Goal: Task Accomplishment & Management: Use online tool/utility

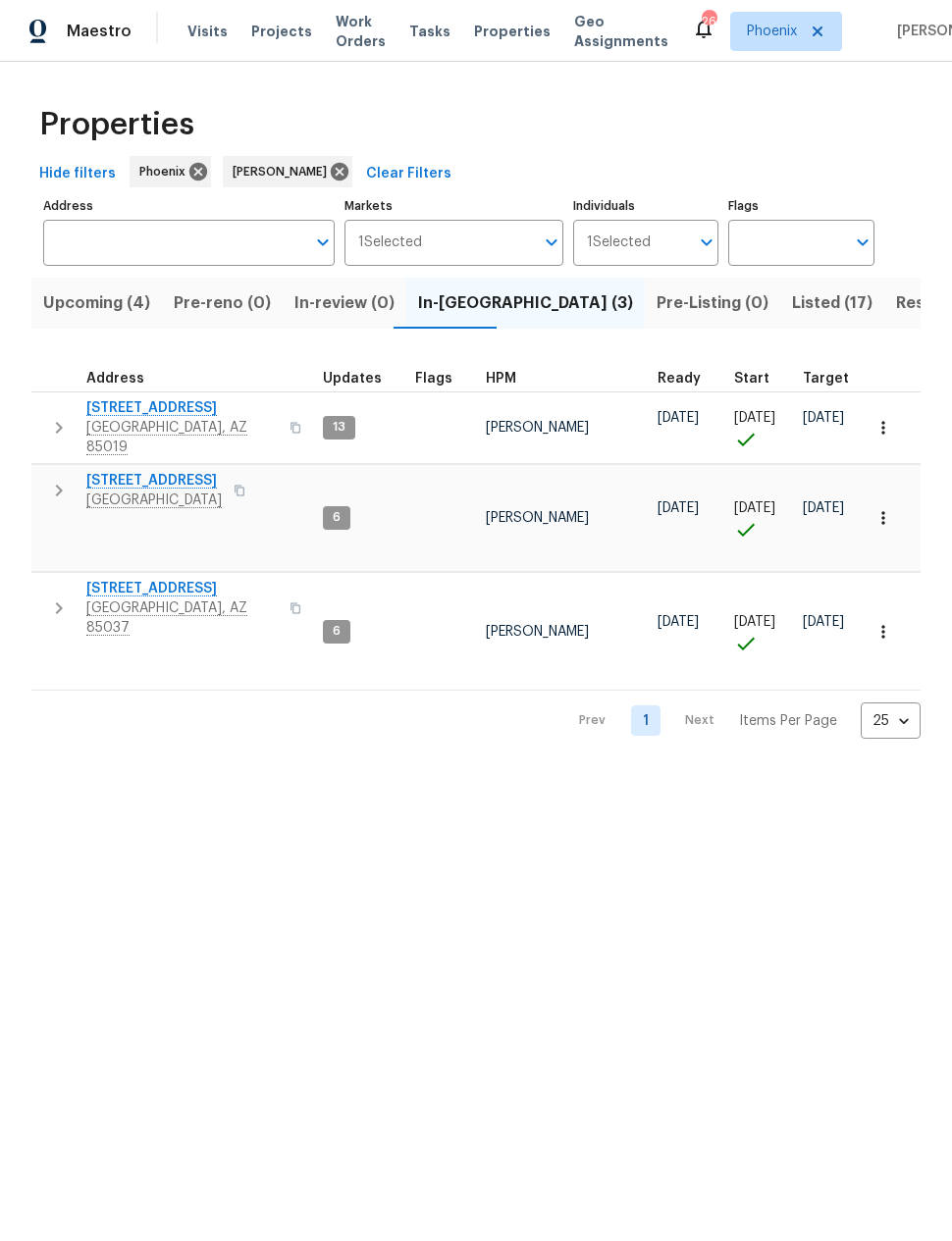
click at [56, 597] on icon "button" at bounding box center [59, 609] width 24 height 24
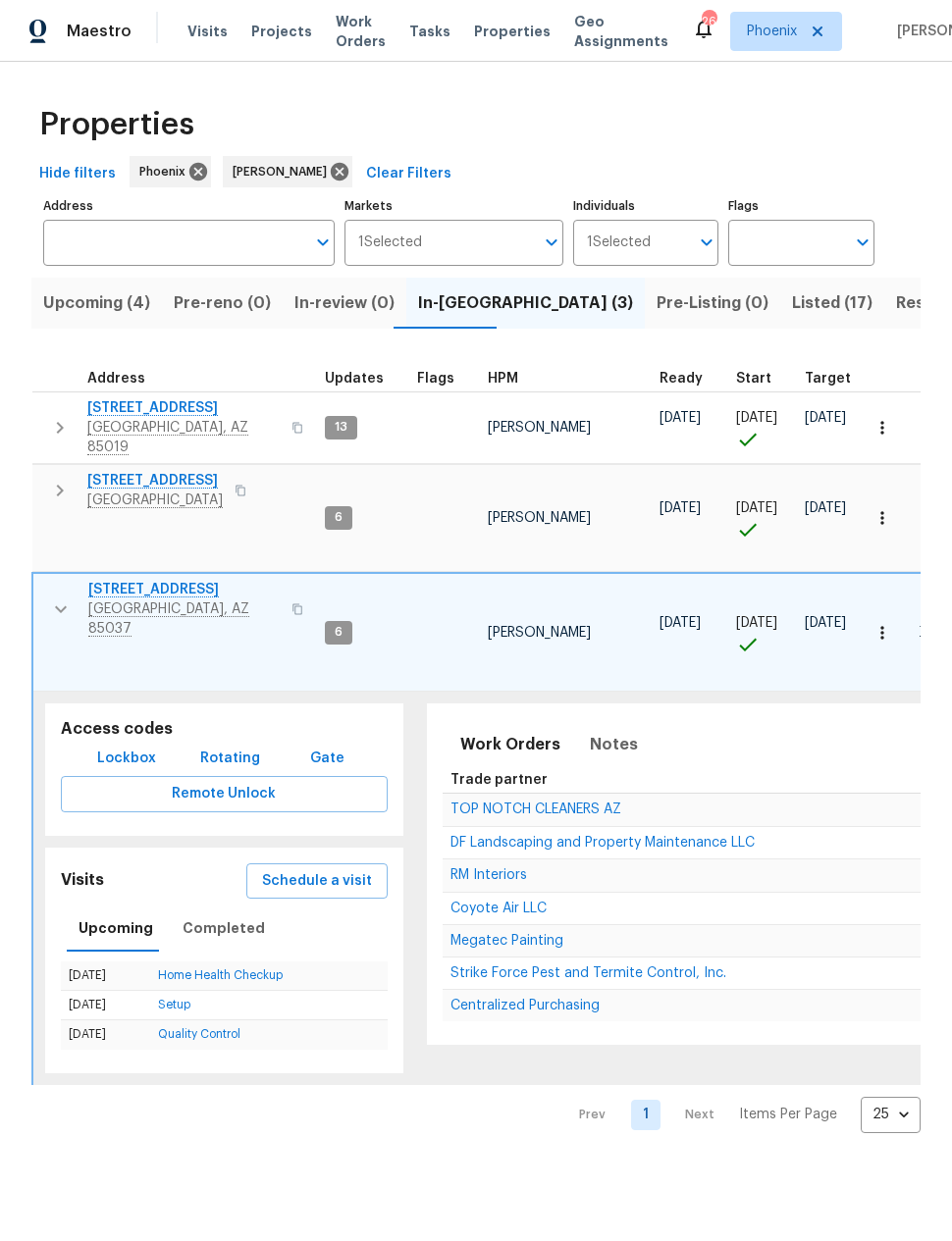
click at [310, 869] on span "Schedule a visit" at bounding box center [317, 881] width 110 height 25
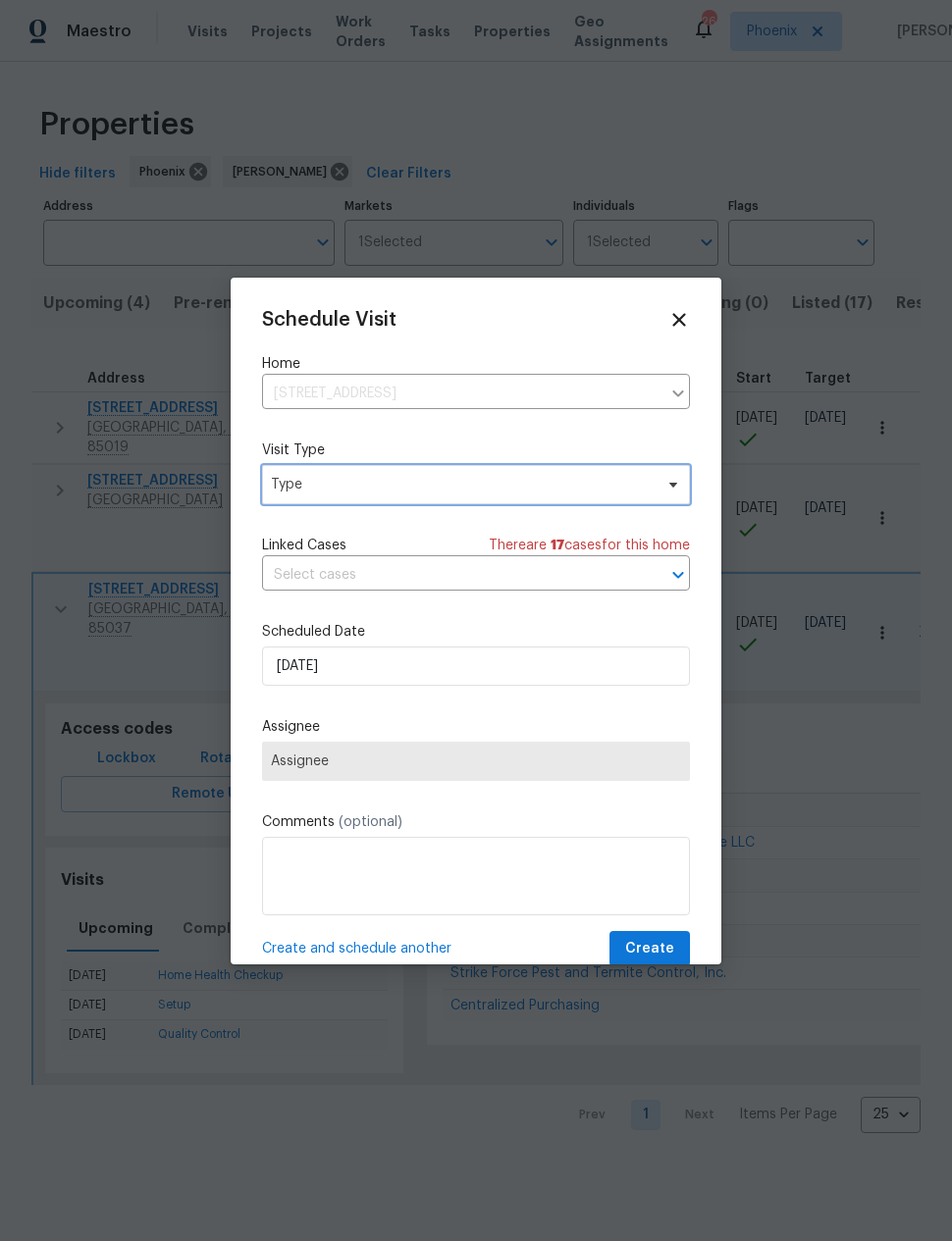
click at [293, 473] on span "Type" at bounding box center [476, 484] width 428 height 39
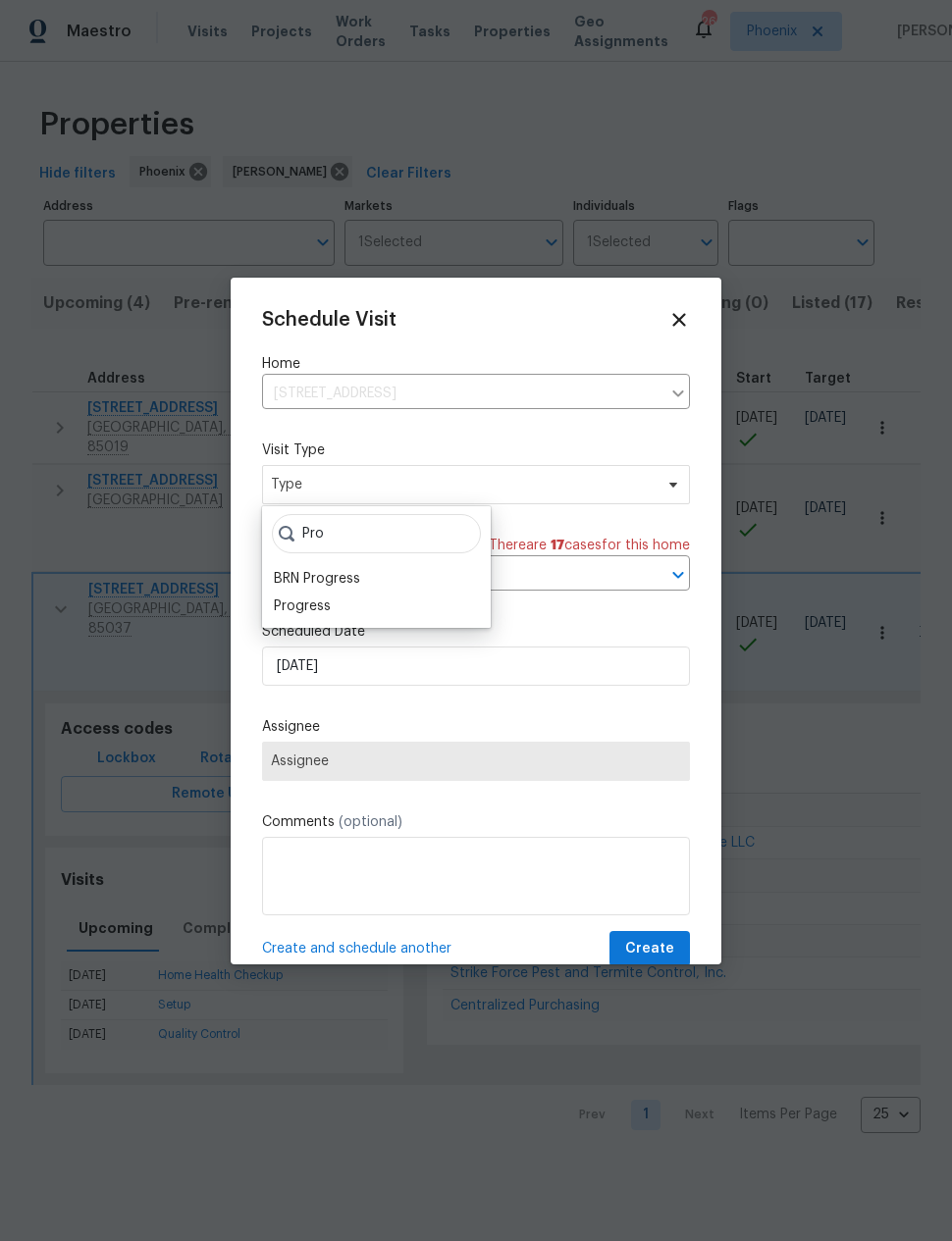
type input "Pro"
click at [290, 587] on div "BRN Progress" at bounding box center [318, 579] width 87 height 20
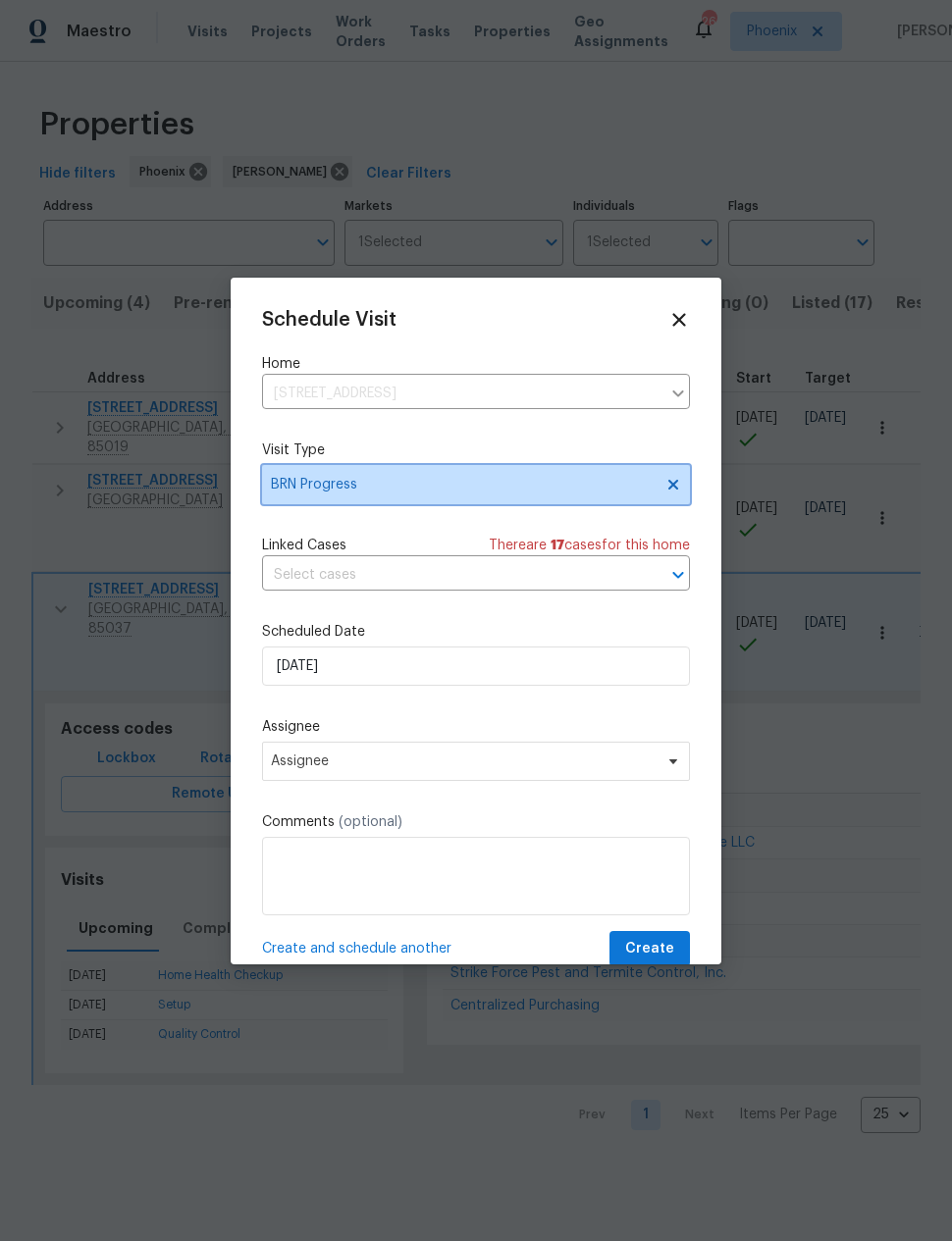
click at [291, 478] on span "BRN Progress" at bounding box center [462, 484] width 382 height 20
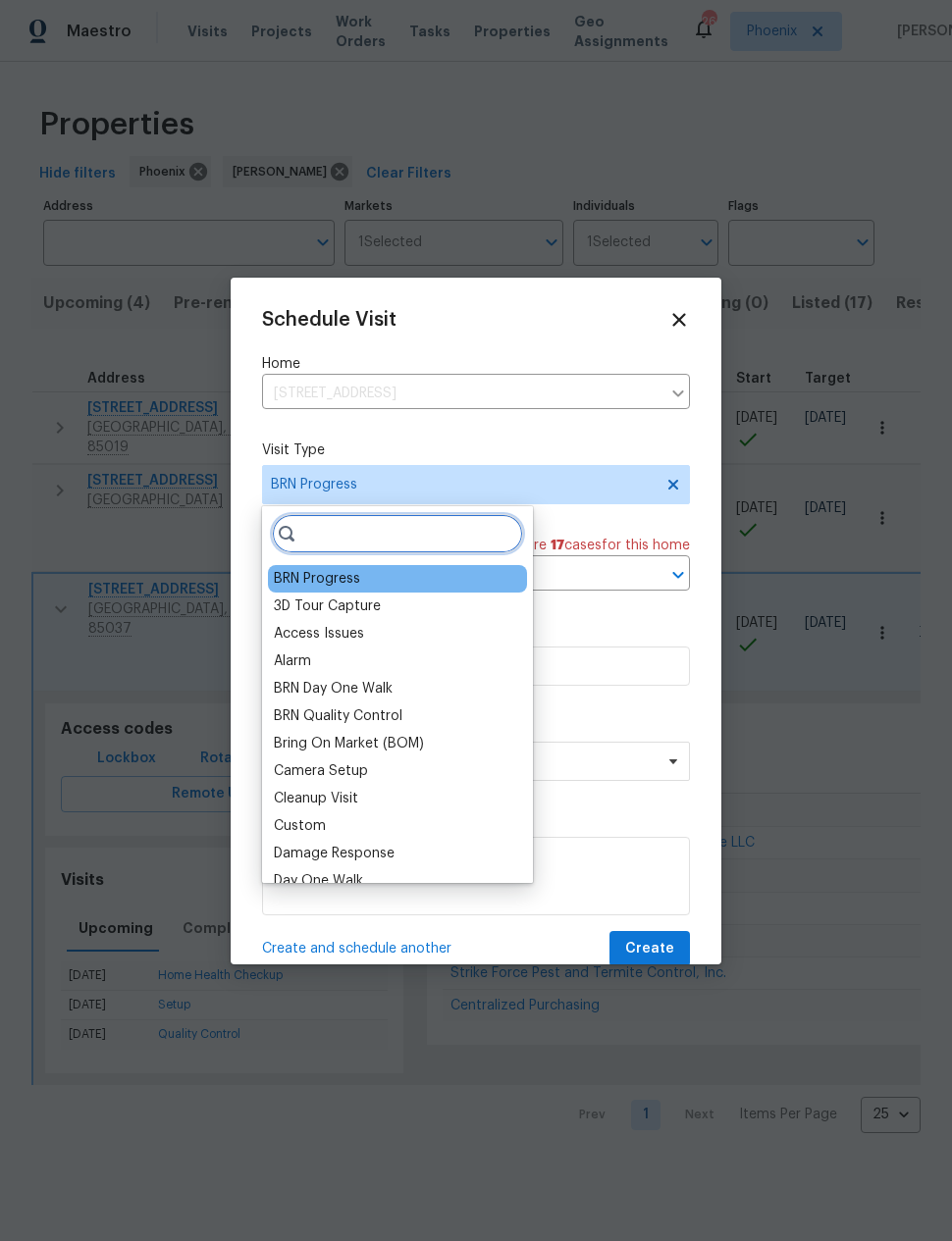
click at [330, 537] on input "search" at bounding box center [398, 534] width 252 height 39
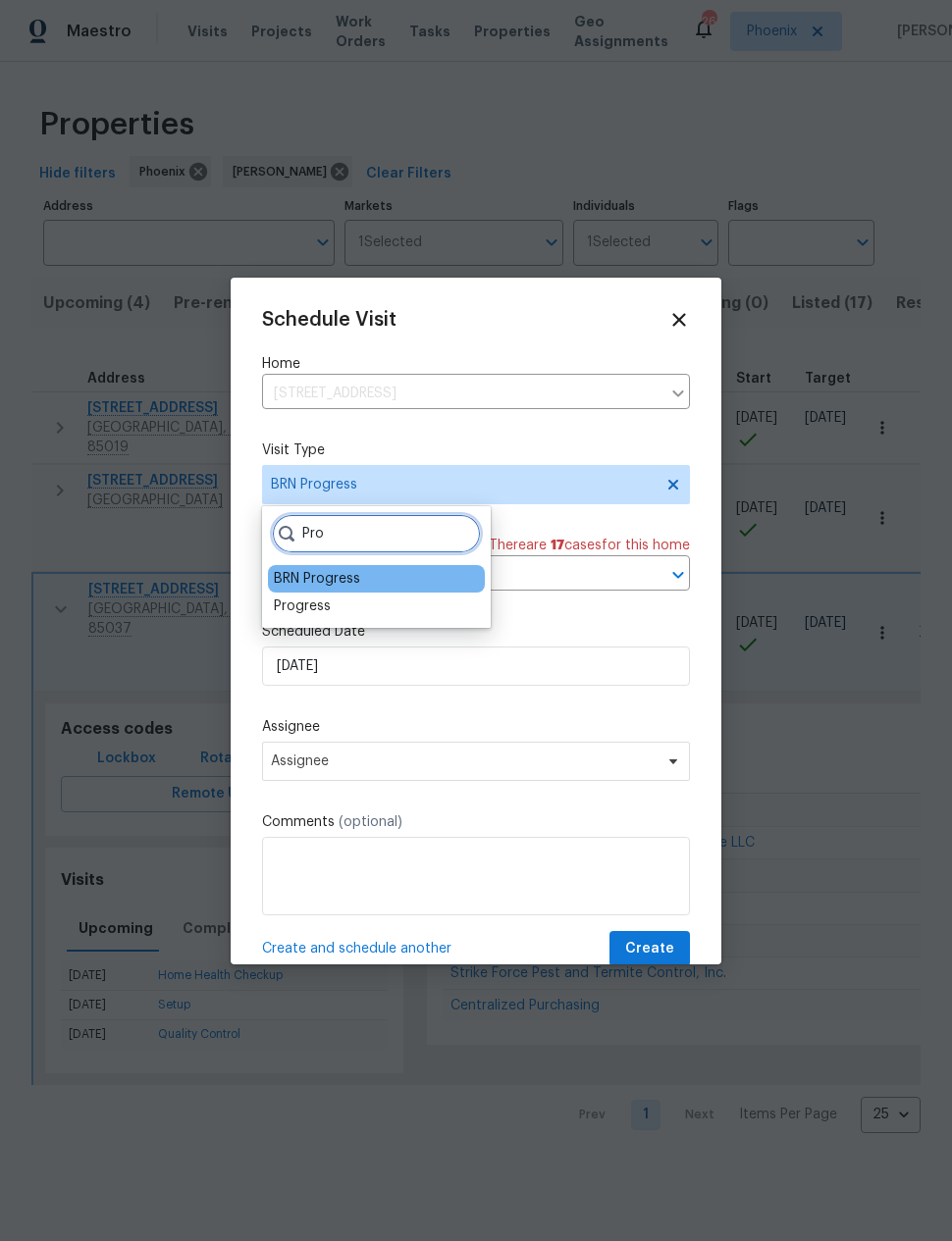
type input "Pro"
click at [304, 600] on div "Progress" at bounding box center [303, 607] width 57 height 20
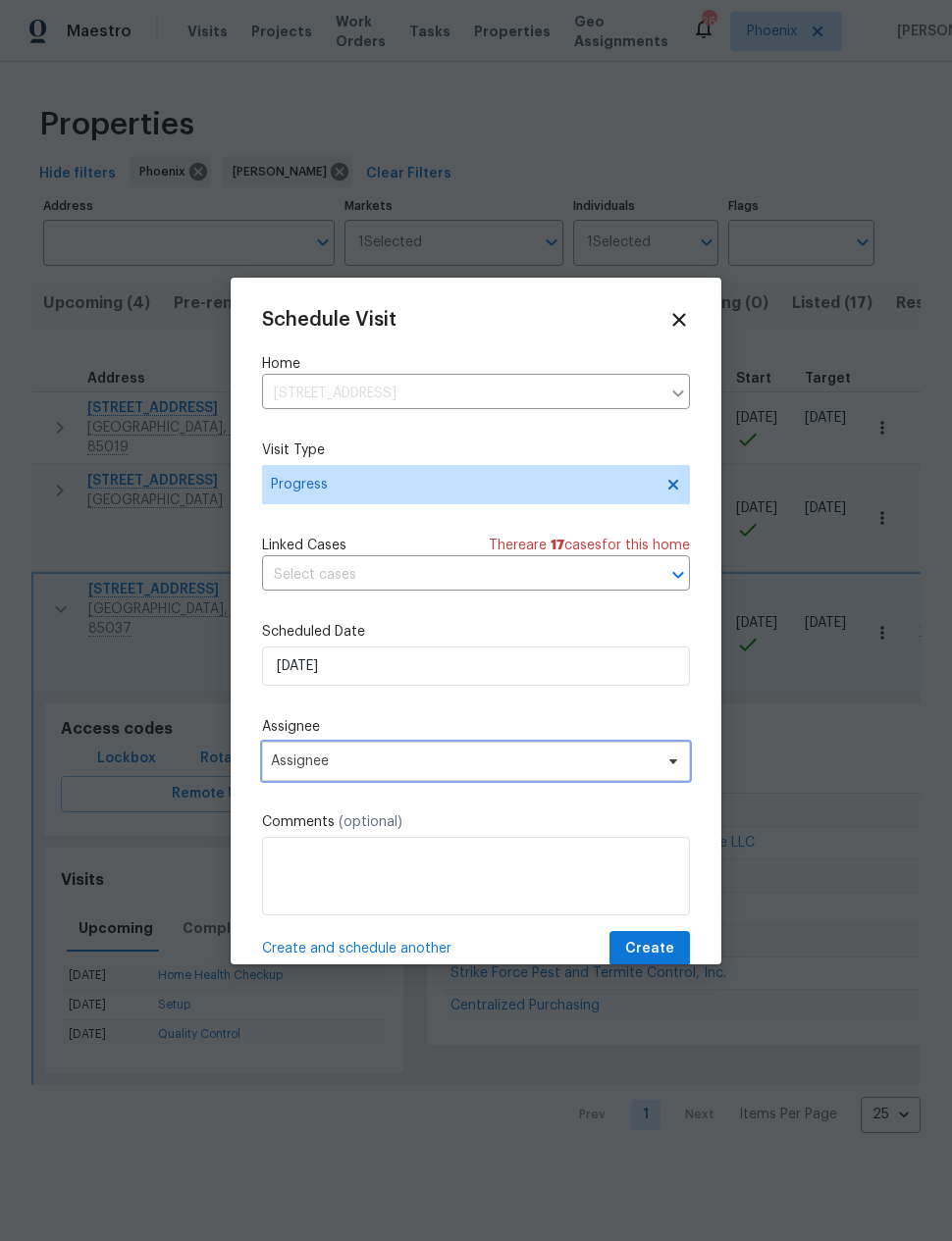
click at [294, 765] on span "Assignee" at bounding box center [464, 762] width 385 height 16
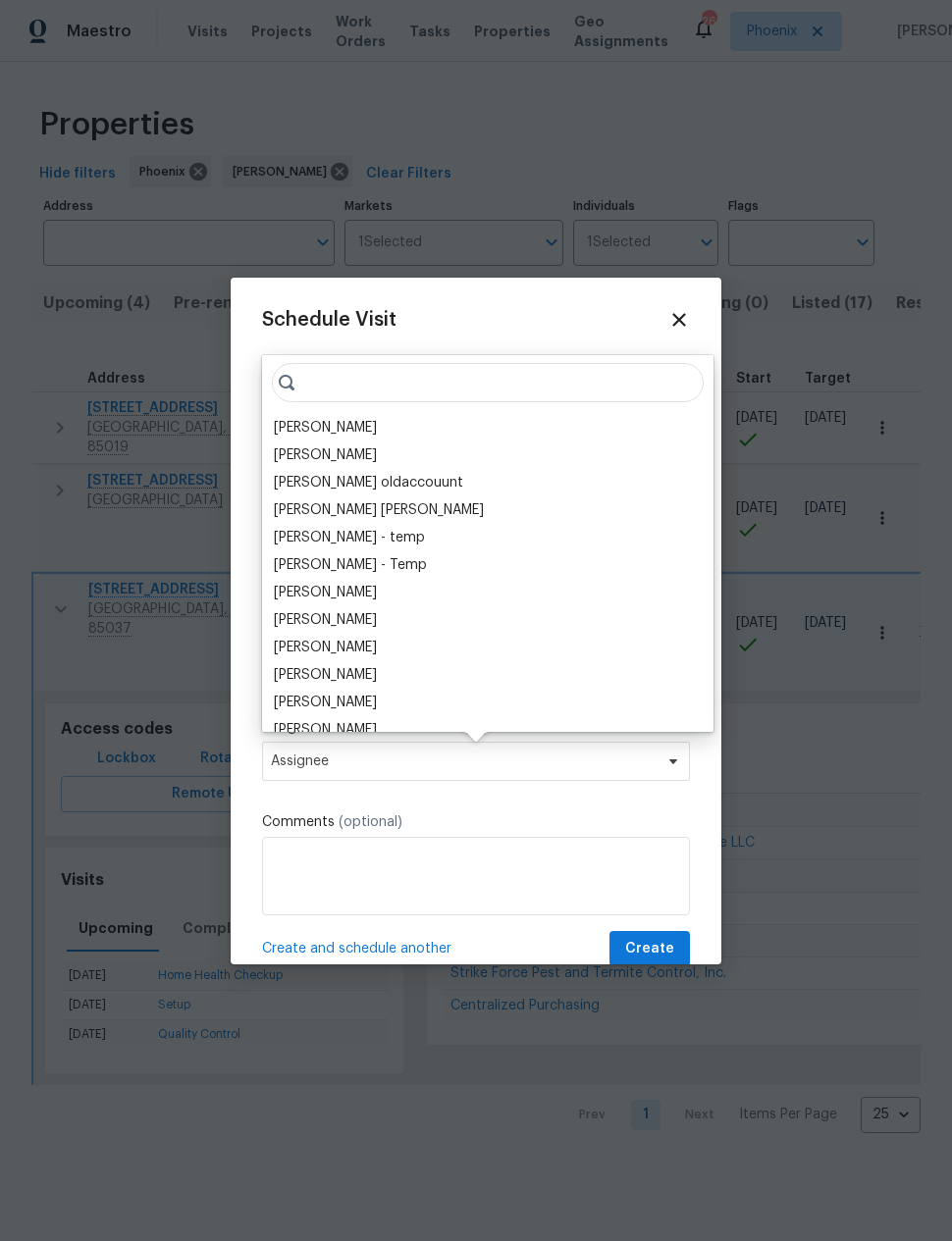
click at [304, 412] on div "Nick Pulliam Vinod Kumar Julia O'Reilly oldaccouunt Mohammed Moshin Ali amera k…" at bounding box center [488, 544] width 452 height 377
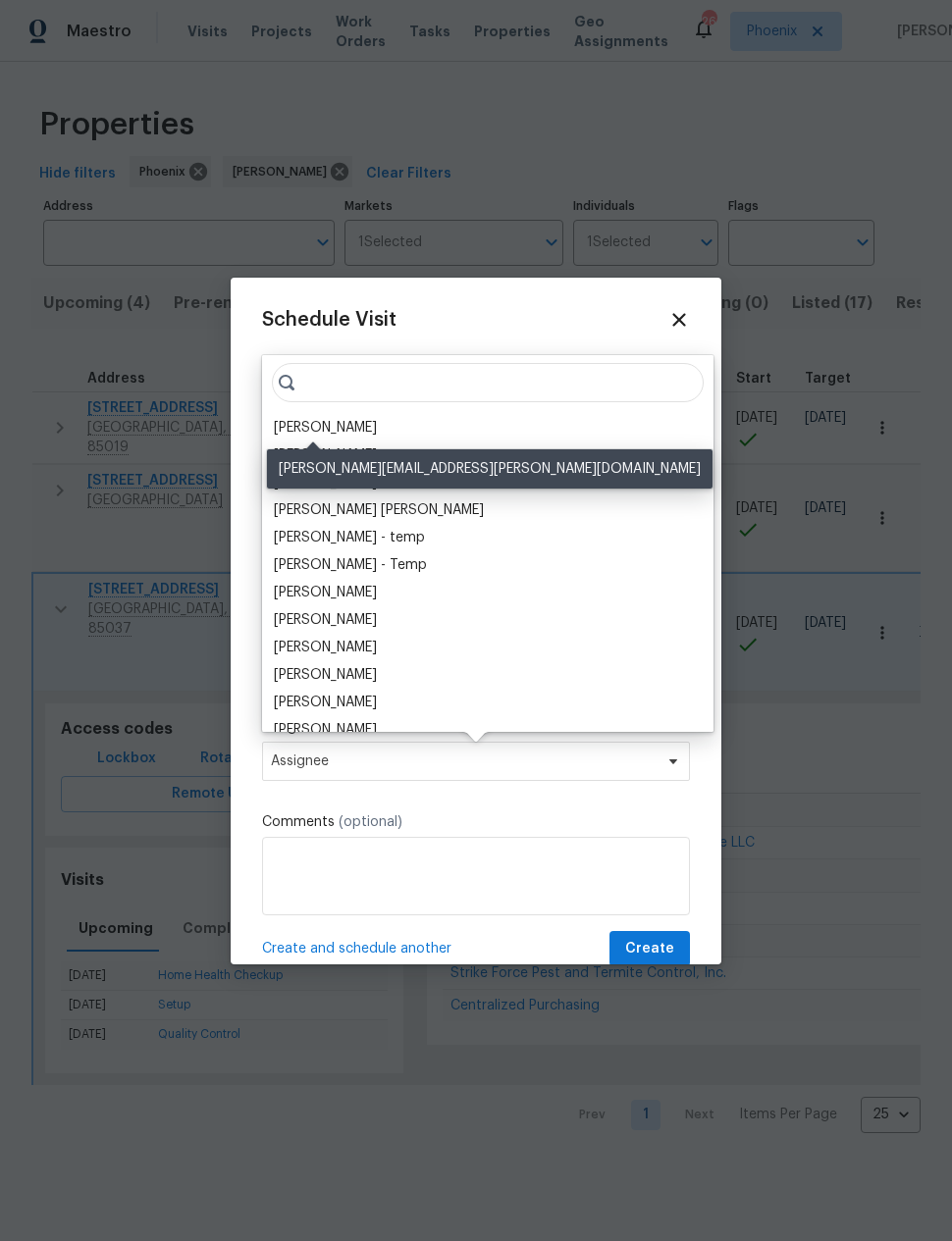
click at [321, 420] on div "[PERSON_NAME]" at bounding box center [326, 428] width 103 height 20
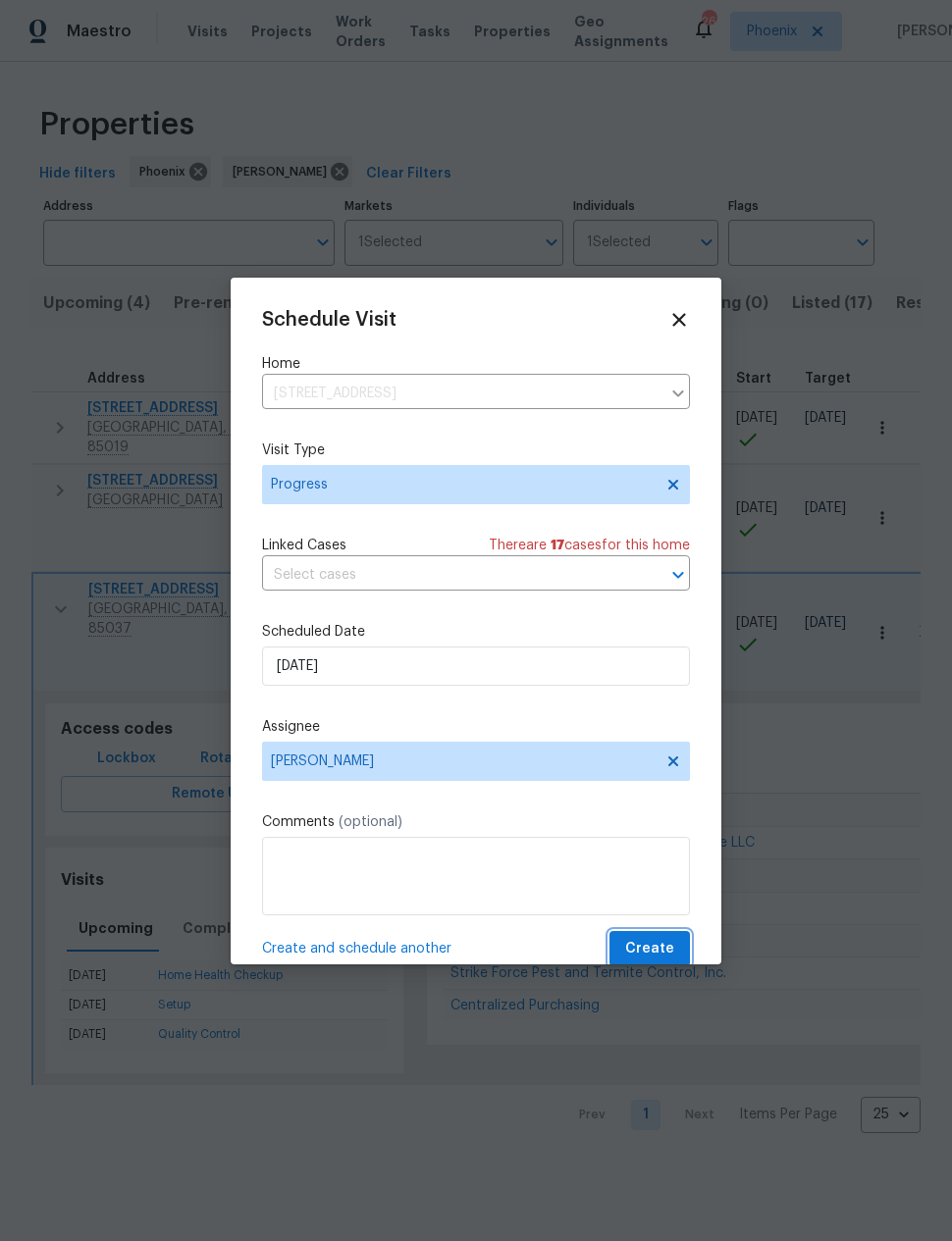
click at [659, 938] on button "Create" at bounding box center [650, 949] width 81 height 36
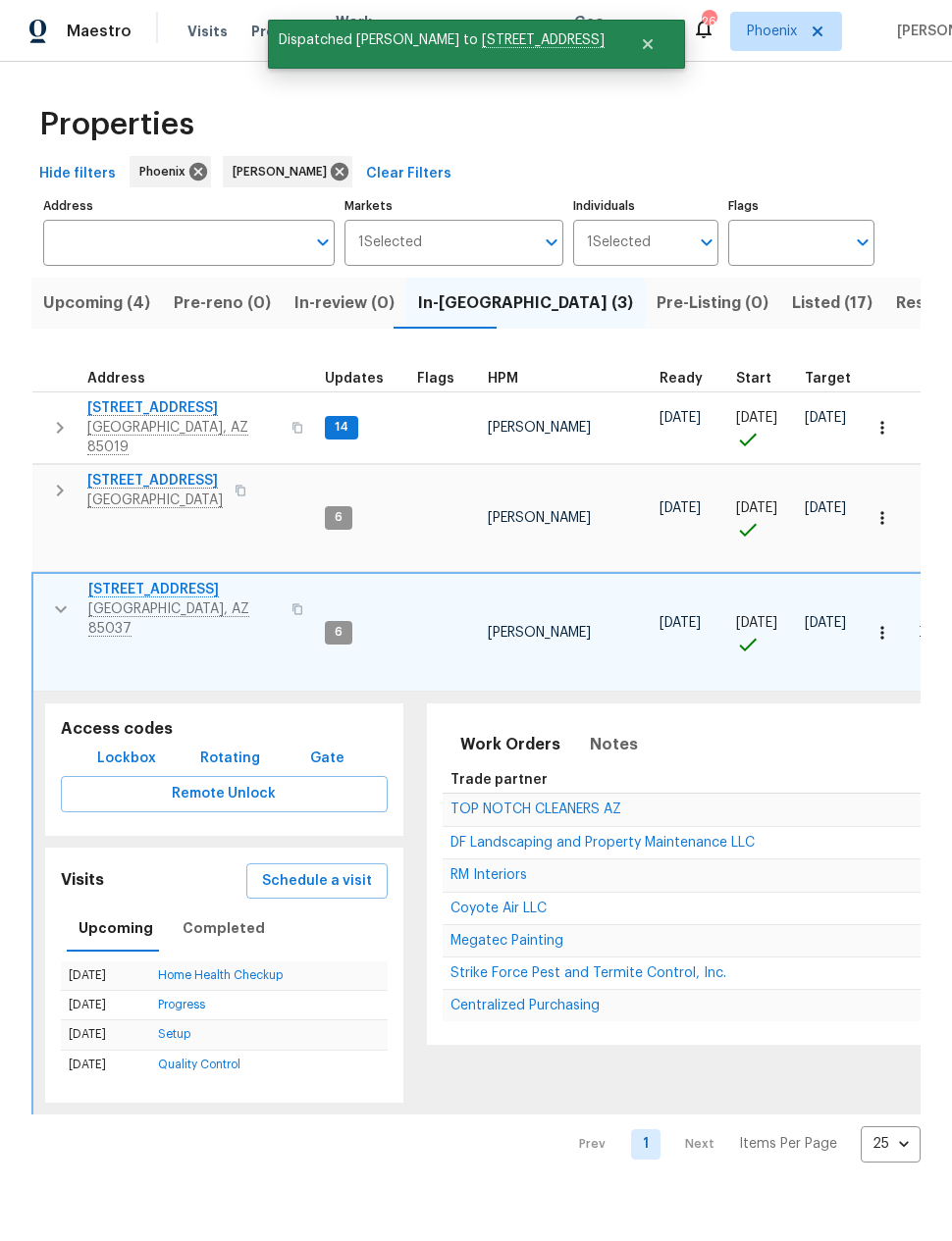
click at [340, 419] on span "14" at bounding box center [341, 427] width 30 height 17
click at [145, 402] on span "3618 W Rancho Dr" at bounding box center [183, 408] width 192 height 20
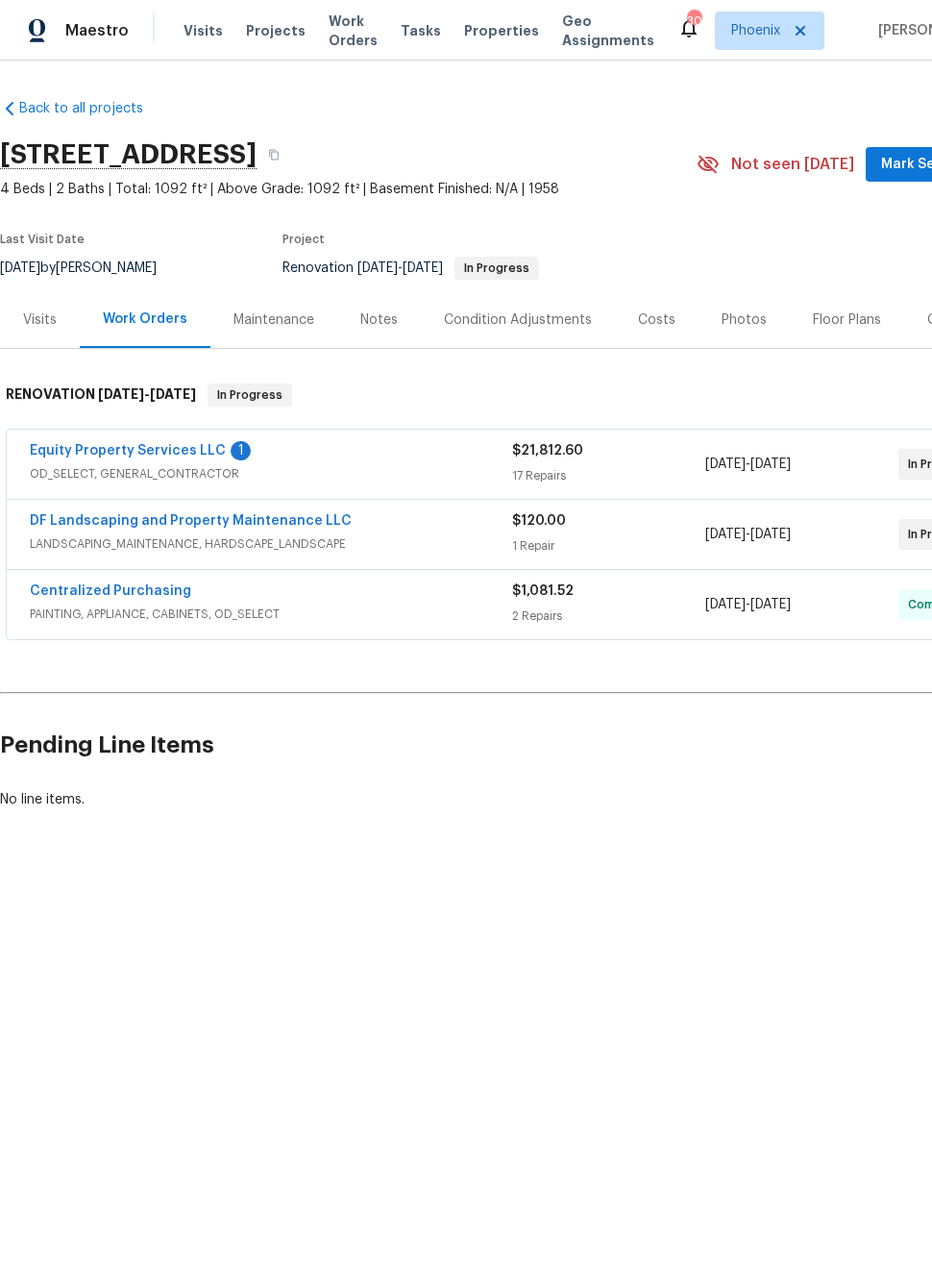
click at [95, 444] on link "Equity Property Services LLC" at bounding box center [127, 451] width 196 height 14
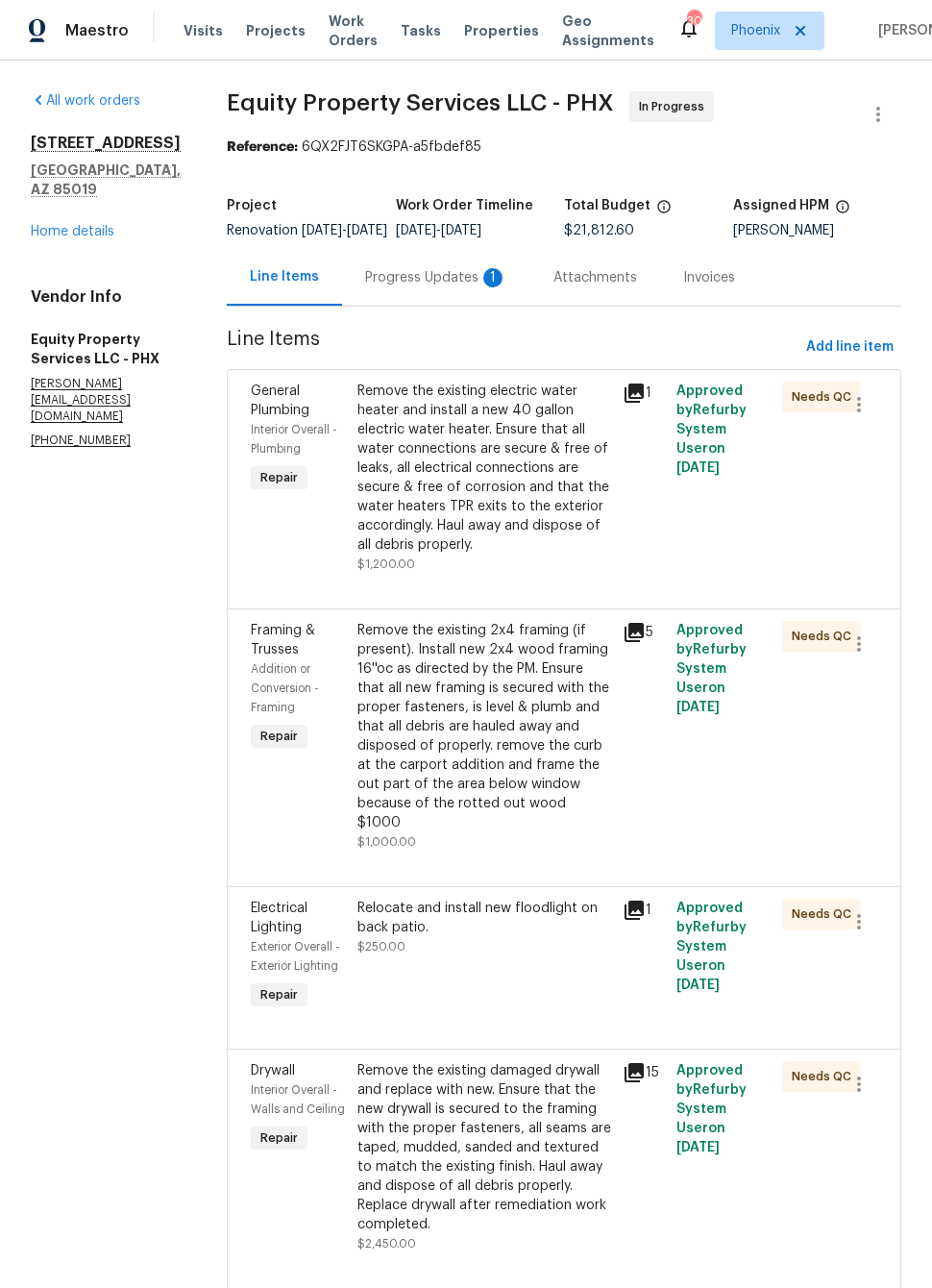
click at [430, 287] on div "Progress Updates 1" at bounding box center [436, 278] width 142 height 19
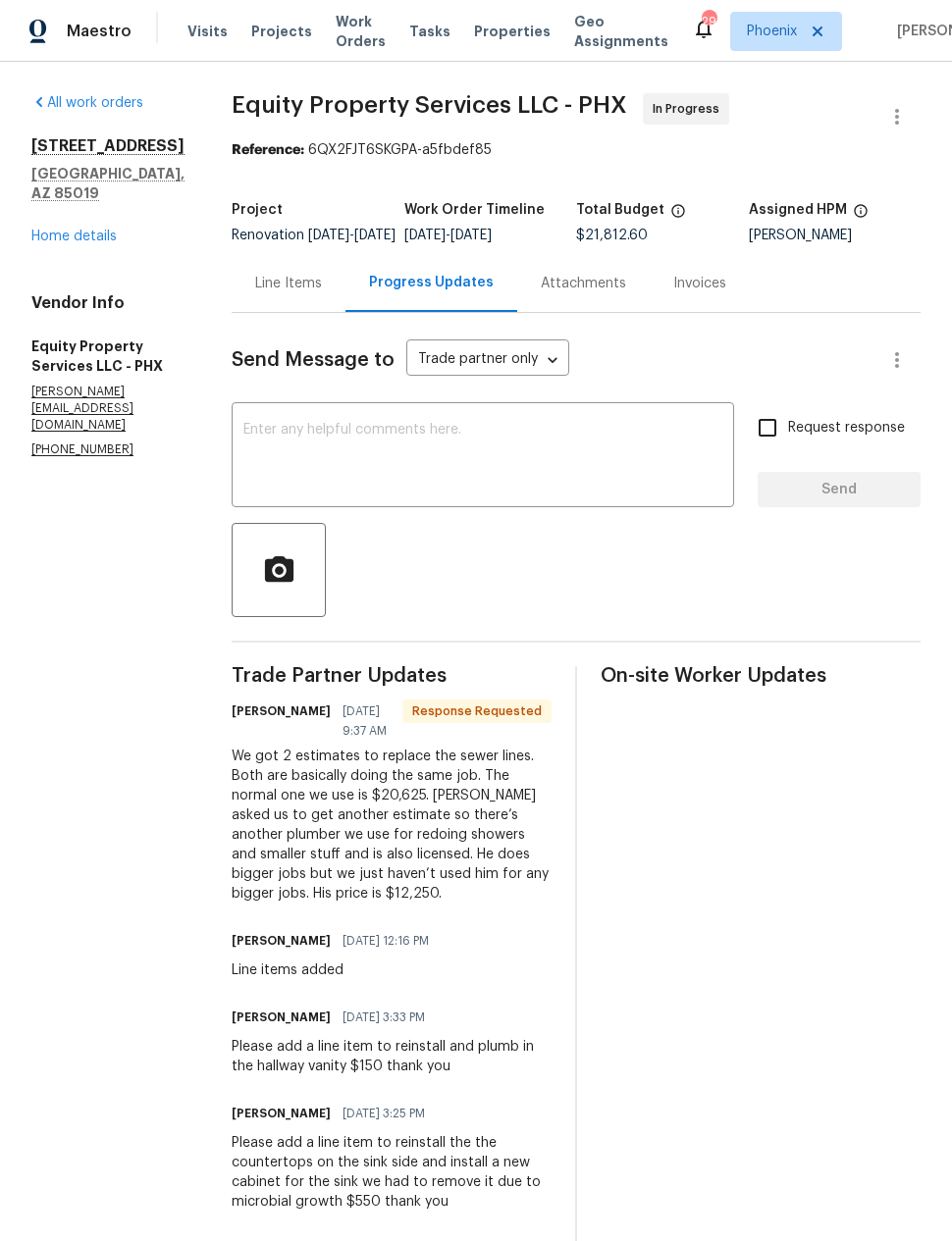
click at [244, 491] on textarea at bounding box center [482, 458] width 478 height 69
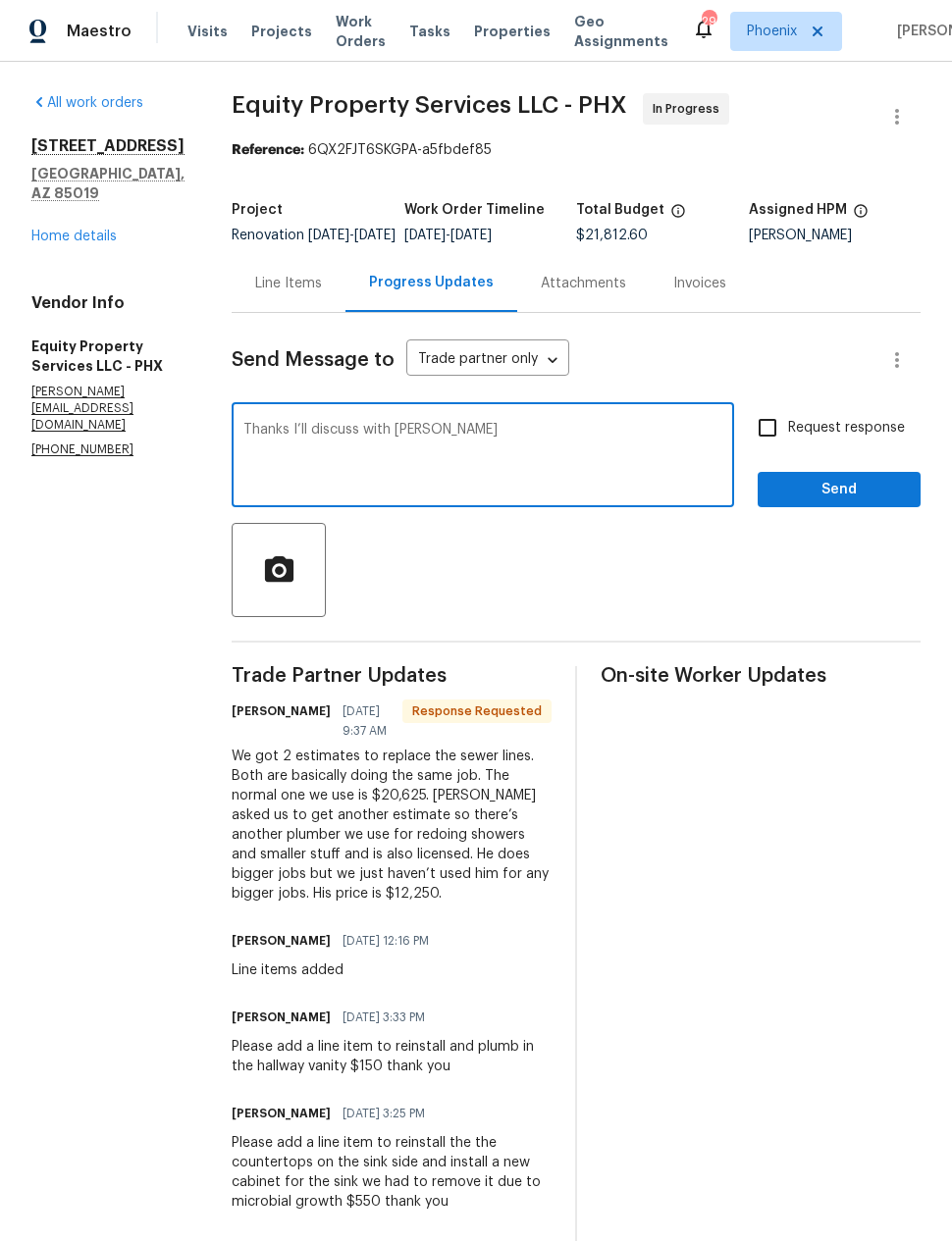
type textarea "Thanks I’ll discuss with Billie"
click at [854, 502] on span "Send" at bounding box center [839, 489] width 131 height 25
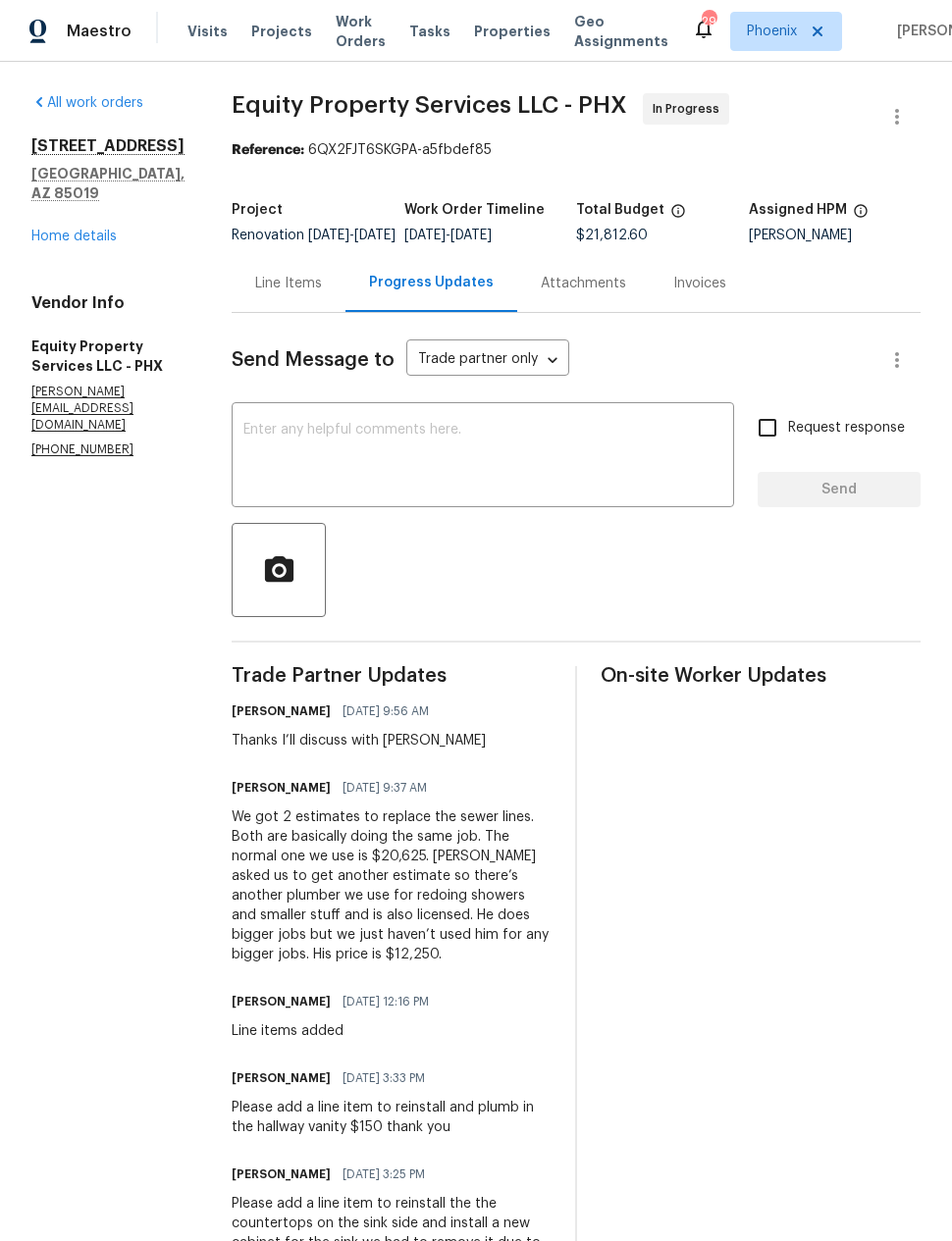
click at [547, 481] on textarea at bounding box center [482, 458] width 478 height 69
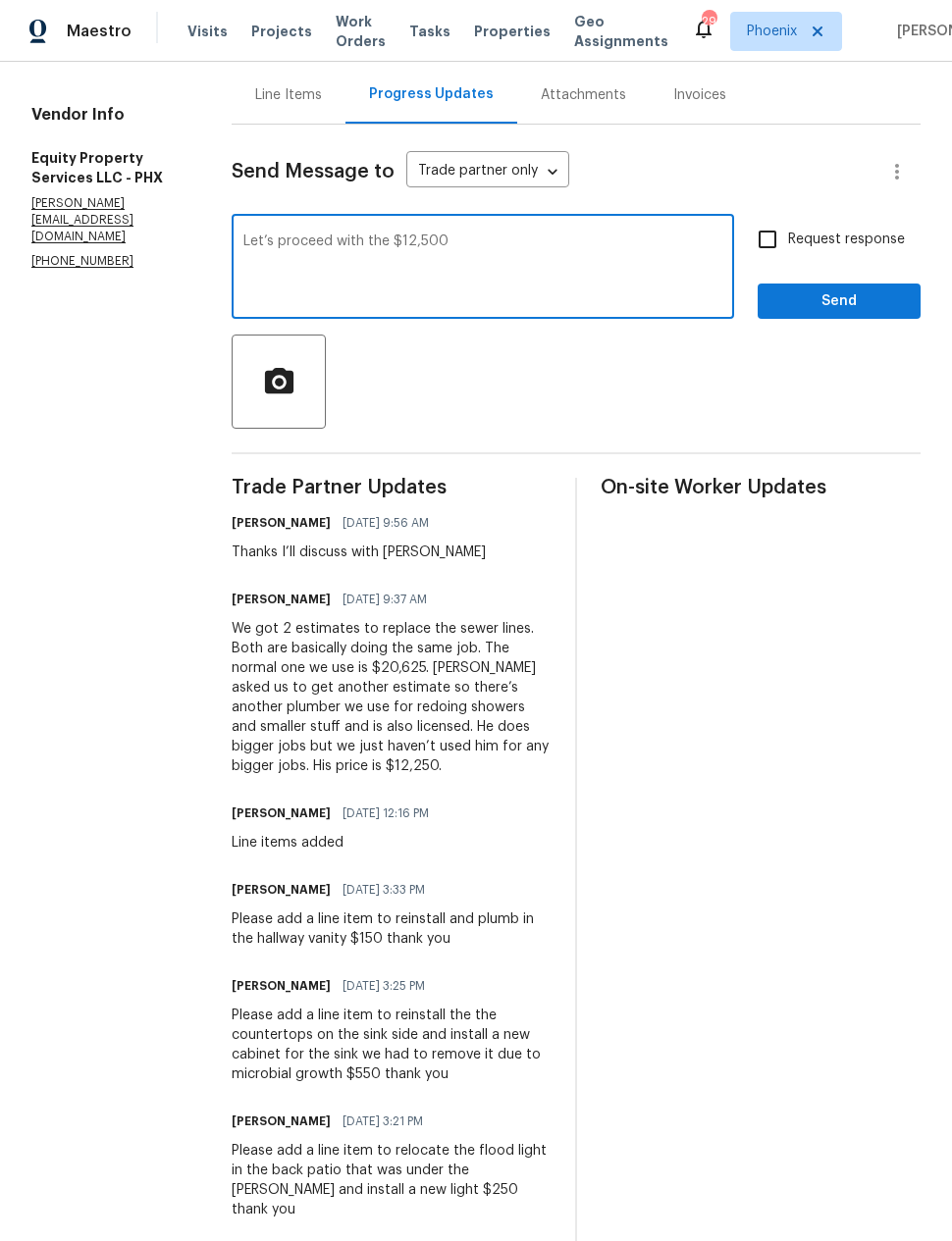
scroll to position [186, 0]
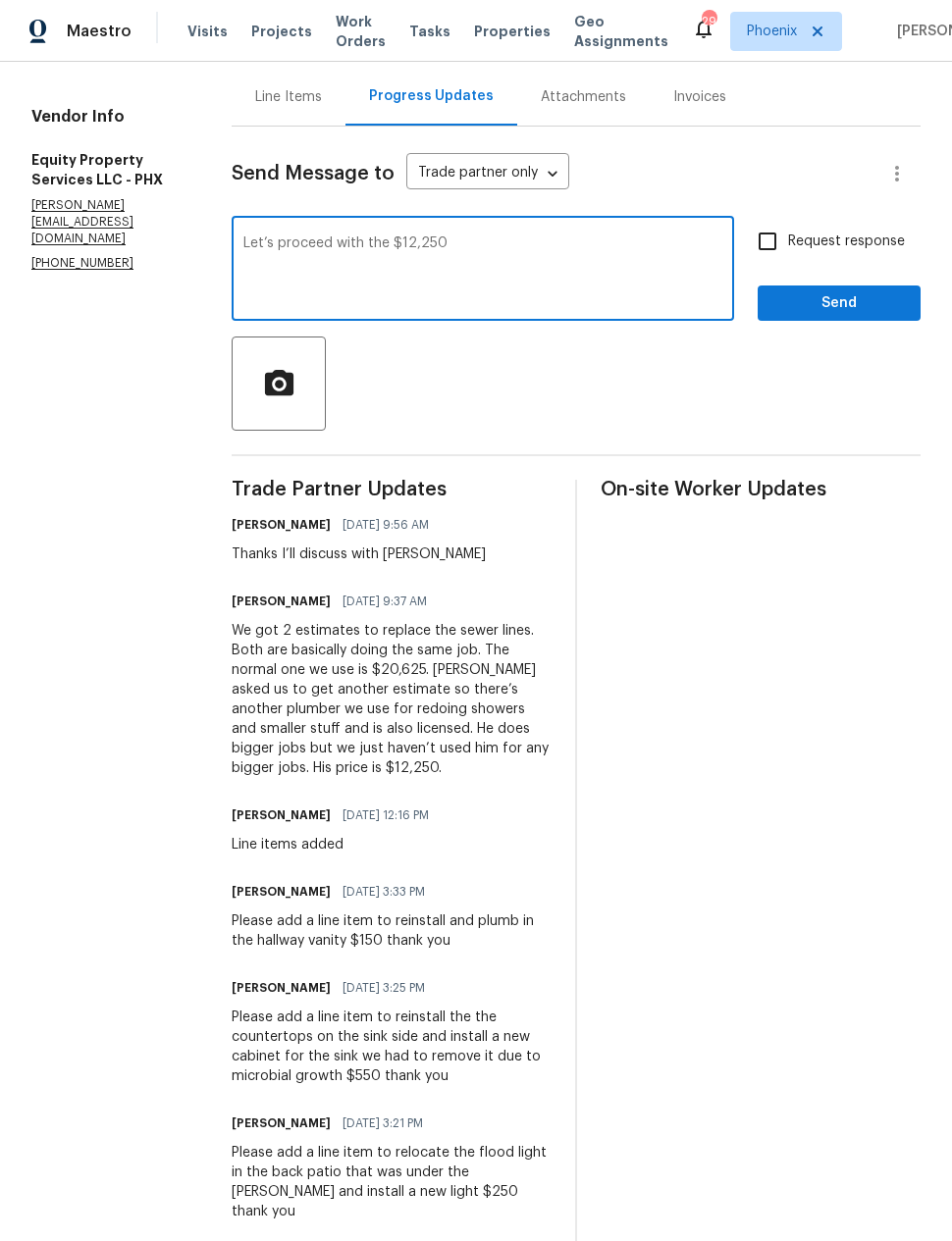
type textarea "Let’s proceed with the $12,250"
click at [772, 254] on input "Request response" at bounding box center [768, 242] width 41 height 41
checkbox input "true"
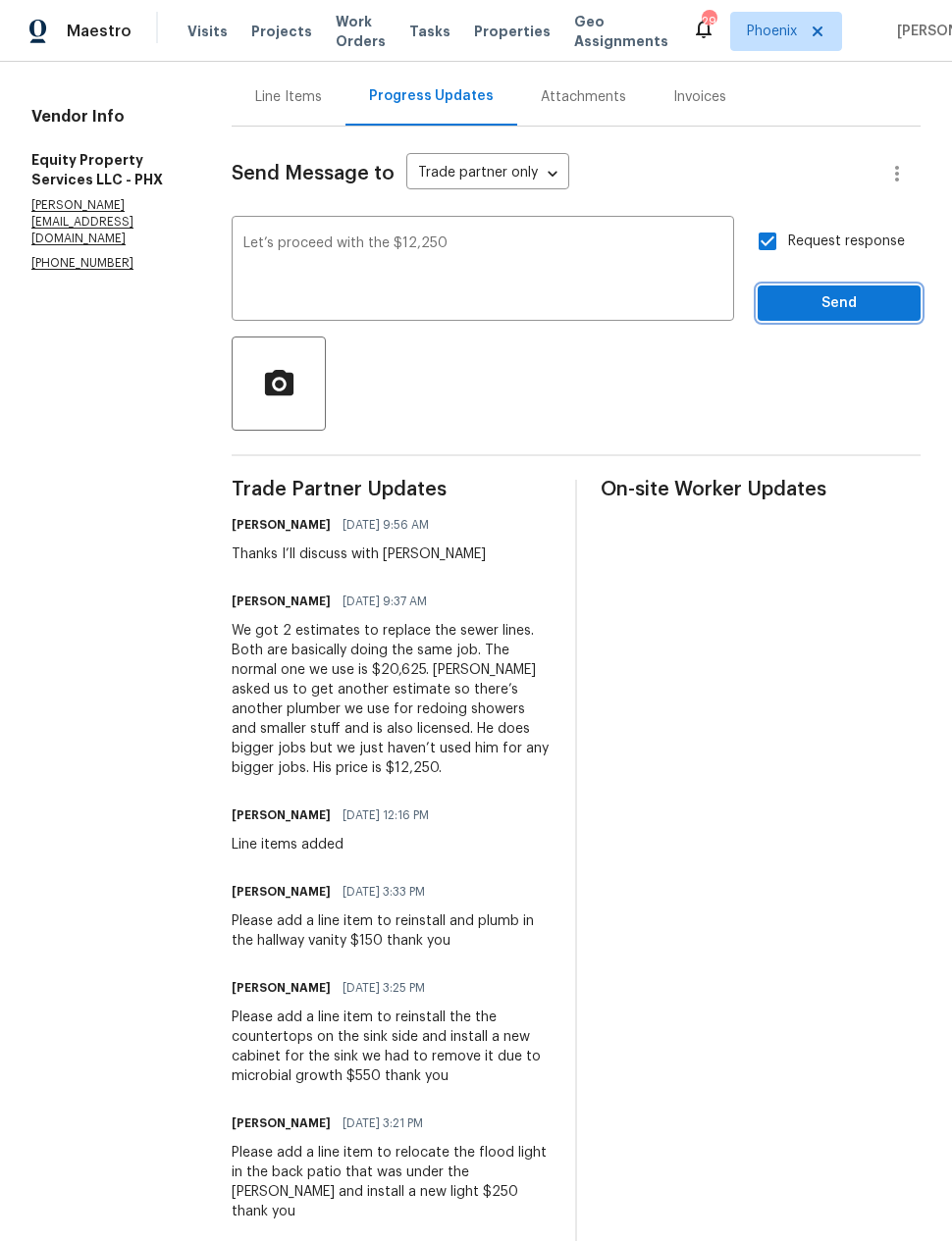
click at [878, 305] on button "Send" at bounding box center [839, 303] width 163 height 36
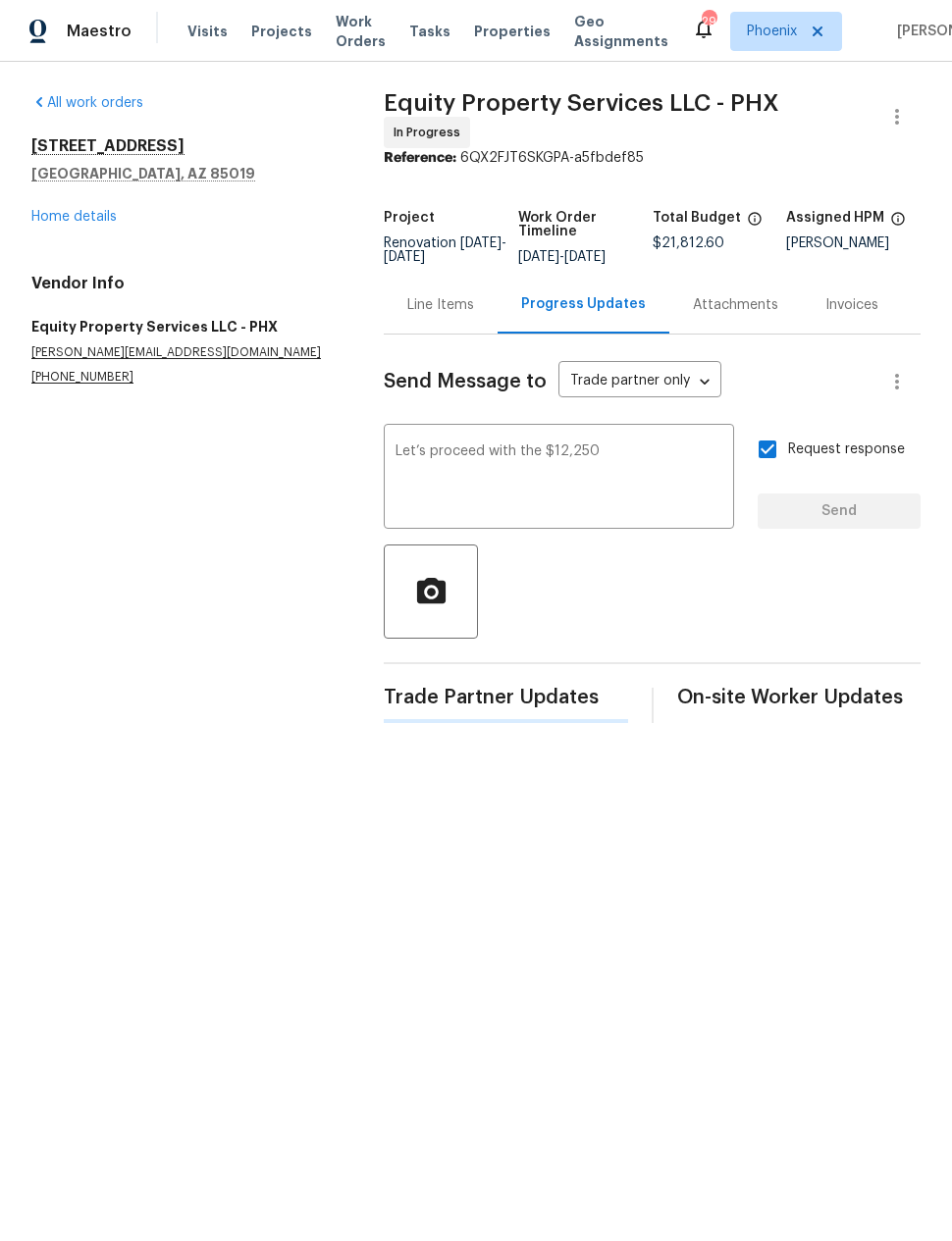
scroll to position [0, 0]
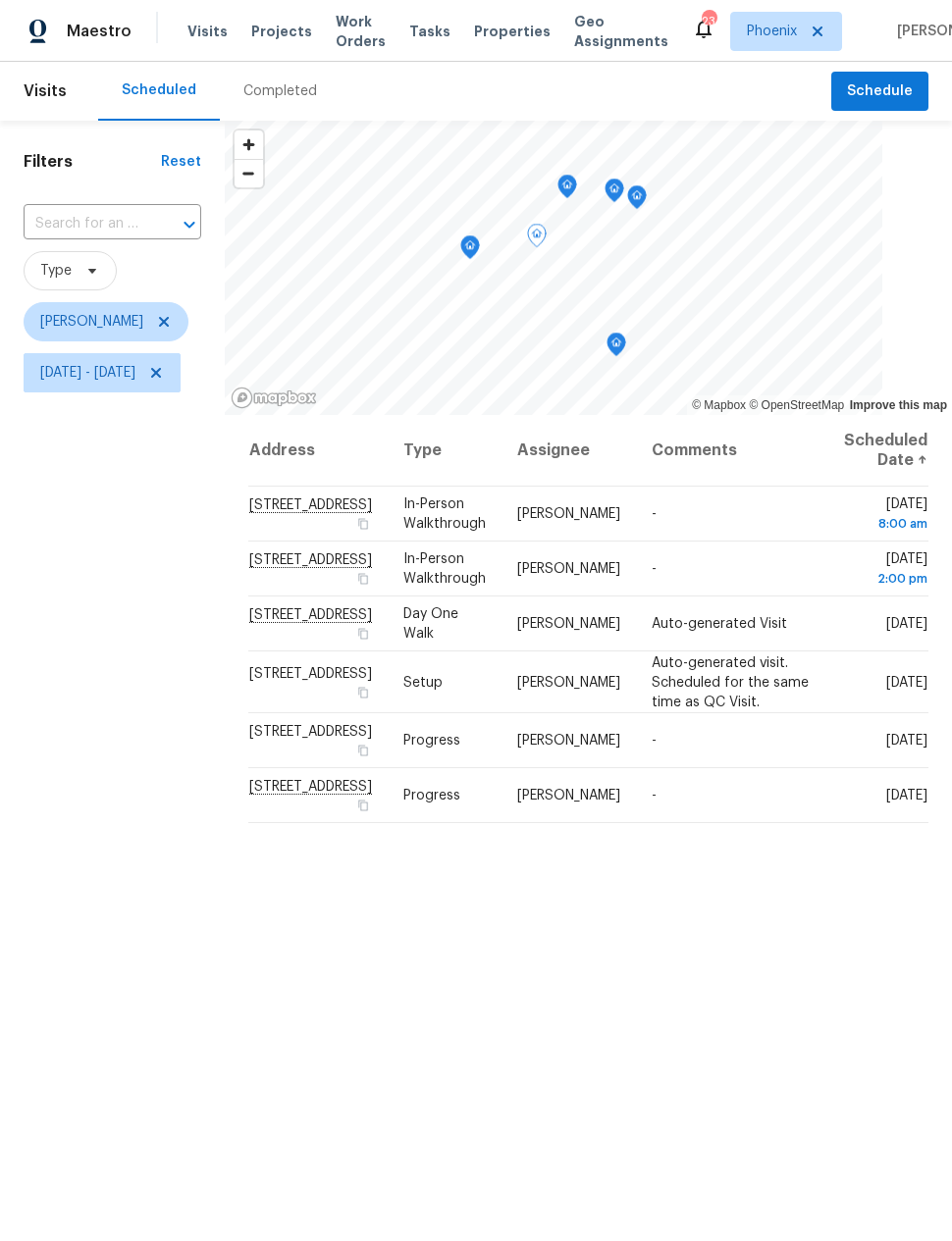
click at [0, 0] on icon at bounding box center [0, 0] width 0 height 0
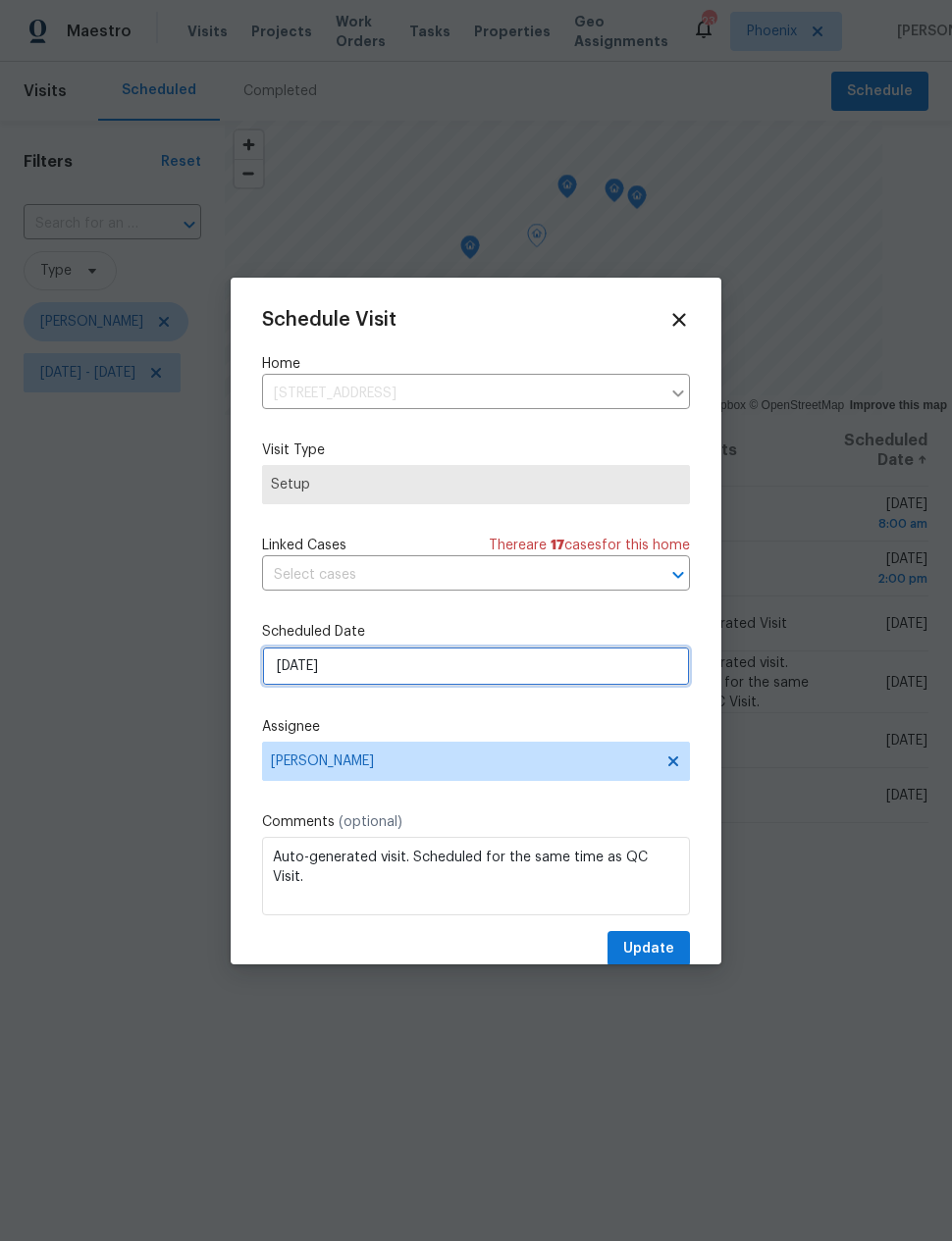
click at [299, 677] on input "[DATE]" at bounding box center [476, 666] width 428 height 39
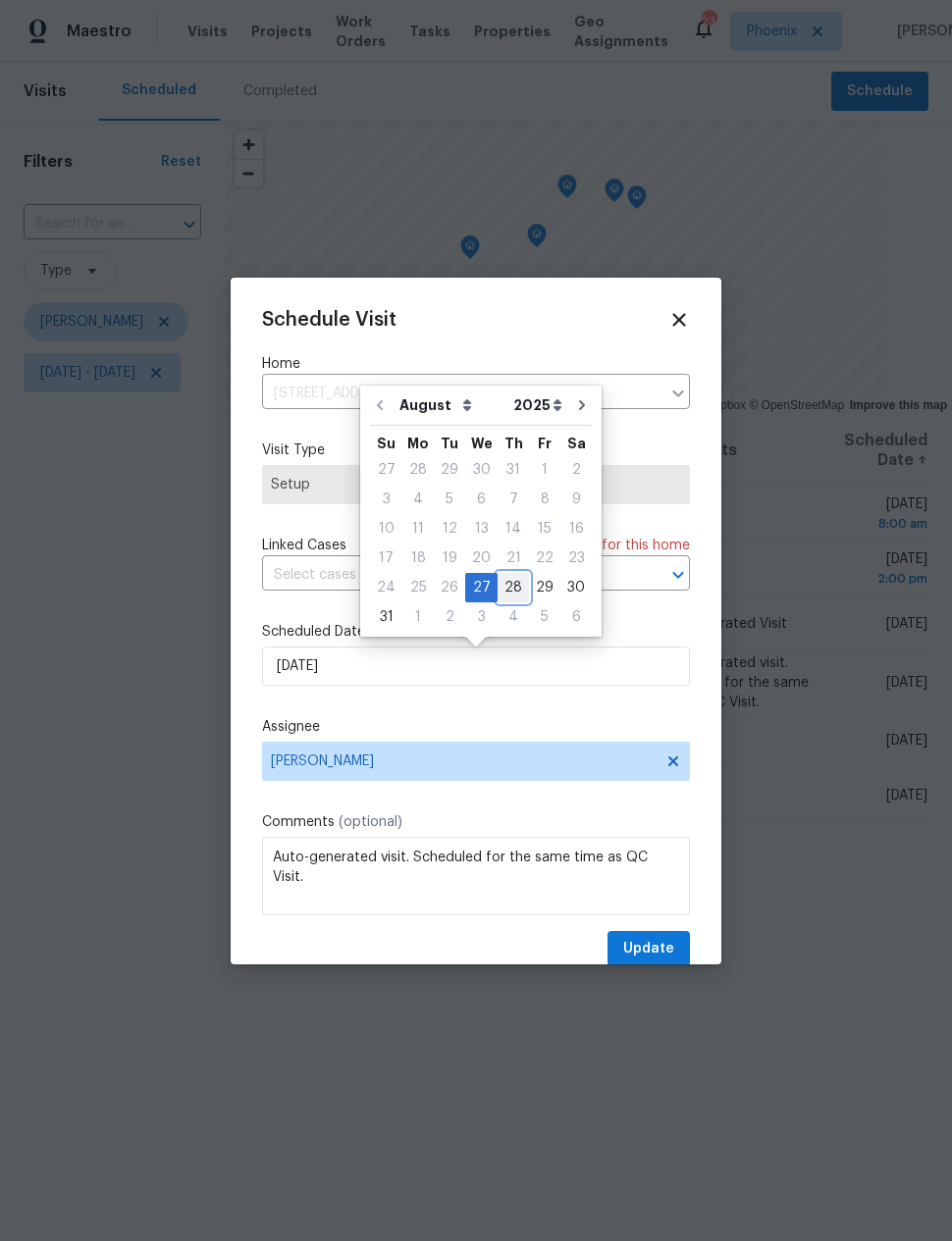
click at [509, 595] on div "28" at bounding box center [513, 588] width 32 height 28
type input "[DATE]"
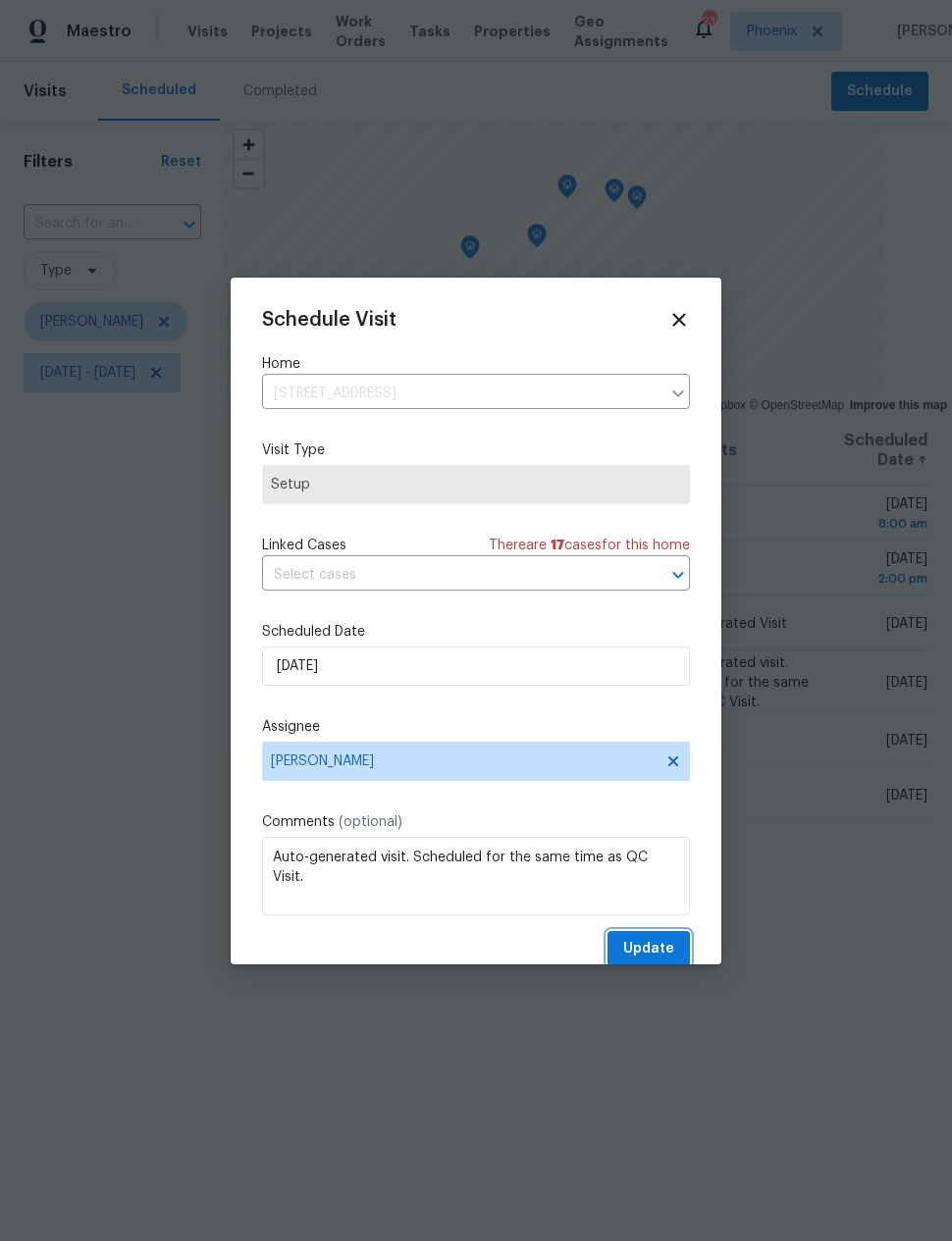
click at [657, 945] on span "Update" at bounding box center [649, 949] width 51 height 25
